Goal: Browse casually

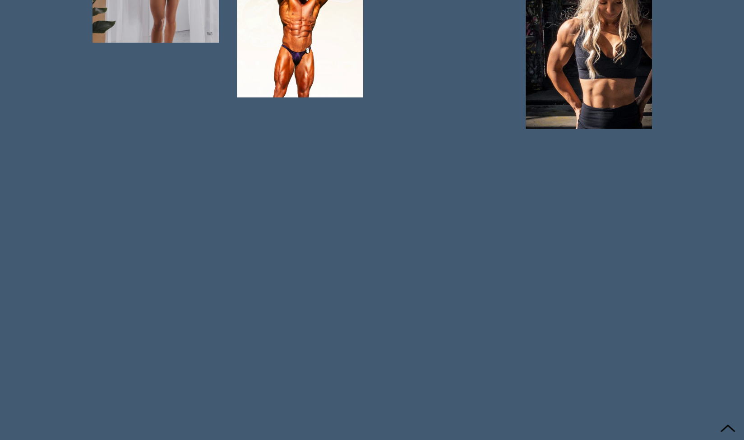
scroll to position [4198, 0]
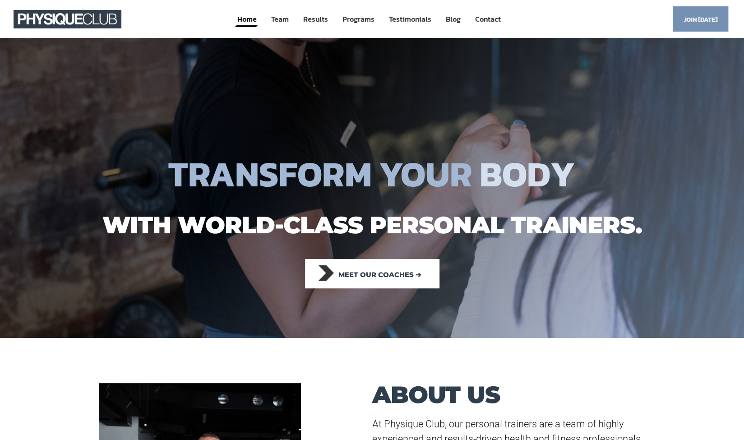
scroll to position [181, 0]
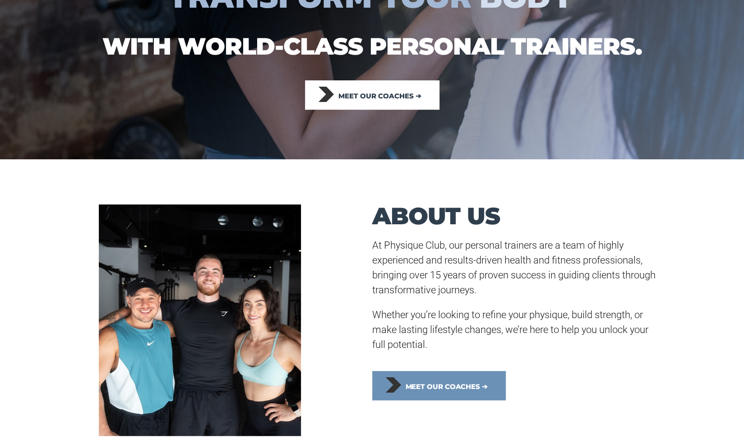
scroll to position [181, 0]
